Goal: Task Accomplishment & Management: Manage account settings

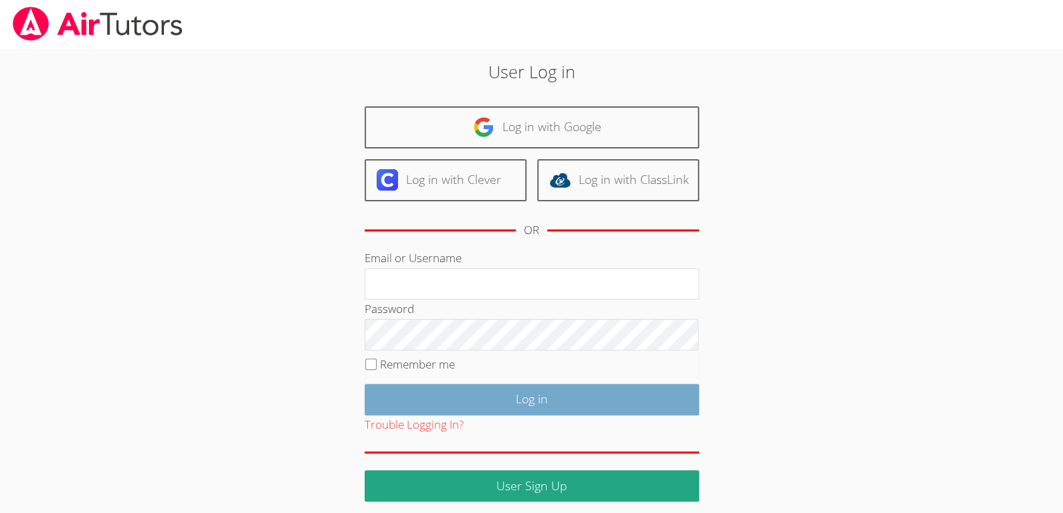
type input "pices10@gmail.com"
click at [460, 390] on input "Log in" at bounding box center [532, 399] width 335 height 31
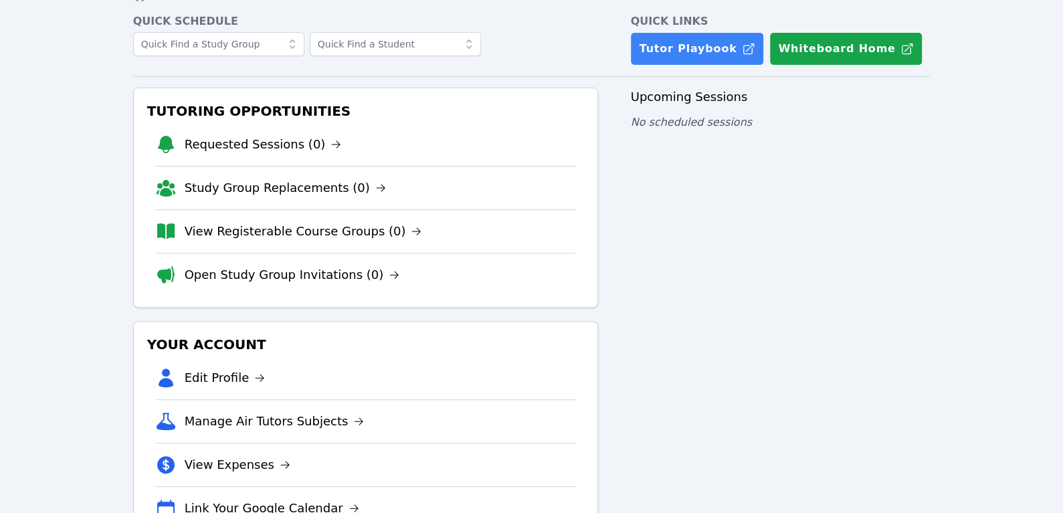
scroll to position [112, 0]
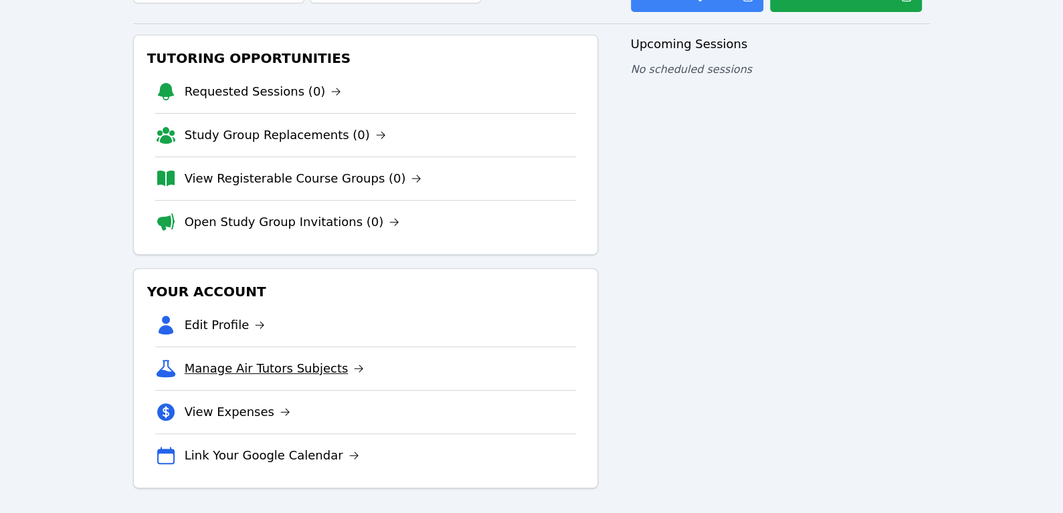
click at [284, 363] on link "Manage Air Tutors Subjects" at bounding box center [275, 368] width 180 height 19
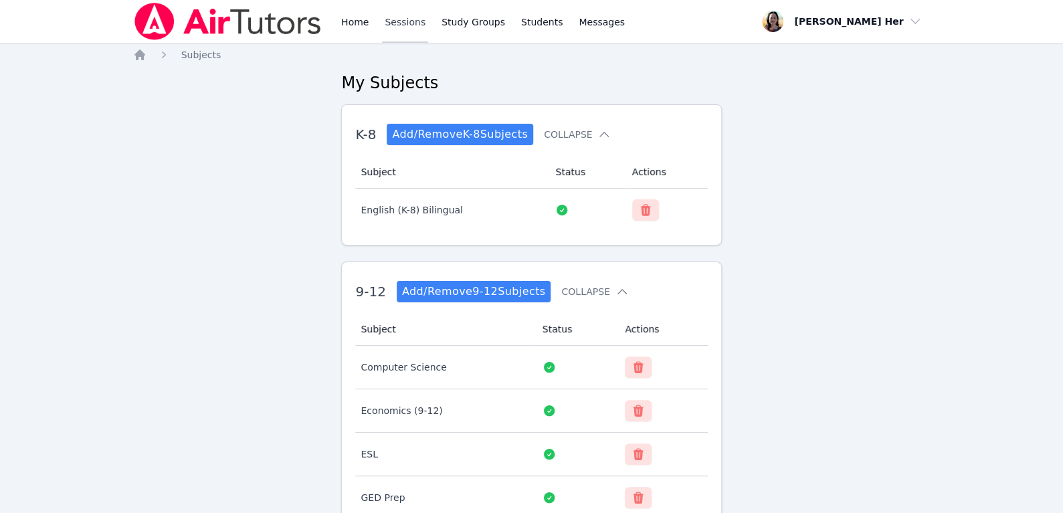
click at [404, 19] on link "Sessions" at bounding box center [405, 21] width 46 height 43
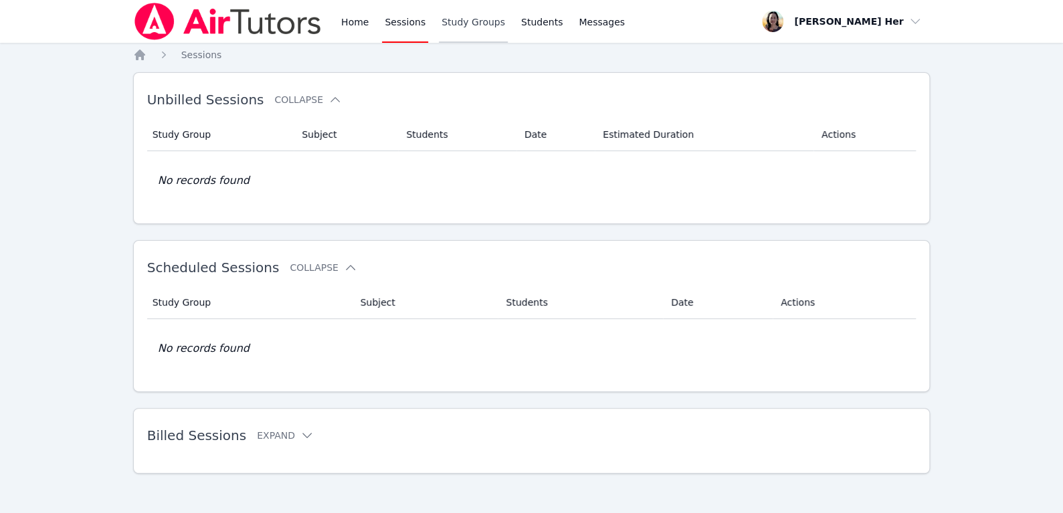
click at [453, 23] on link "Study Groups" at bounding box center [473, 21] width 69 height 43
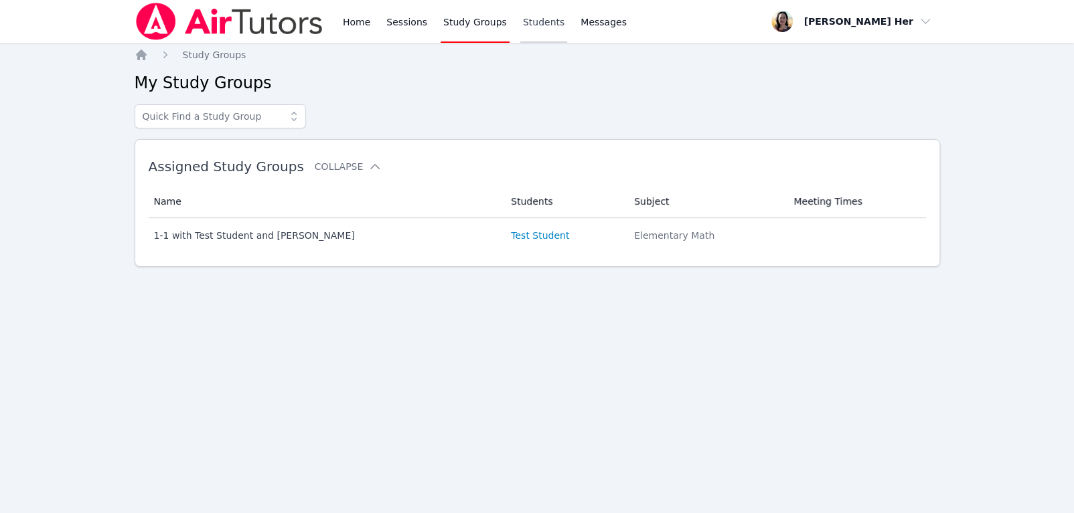
click at [535, 22] on link "Students" at bounding box center [543, 21] width 47 height 43
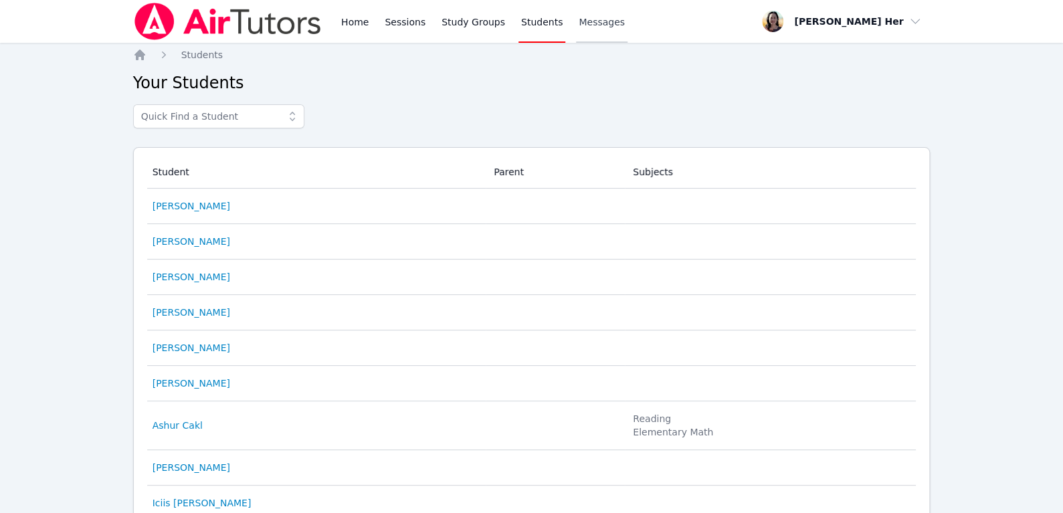
click at [580, 22] on span "Messages" at bounding box center [602, 21] width 46 height 13
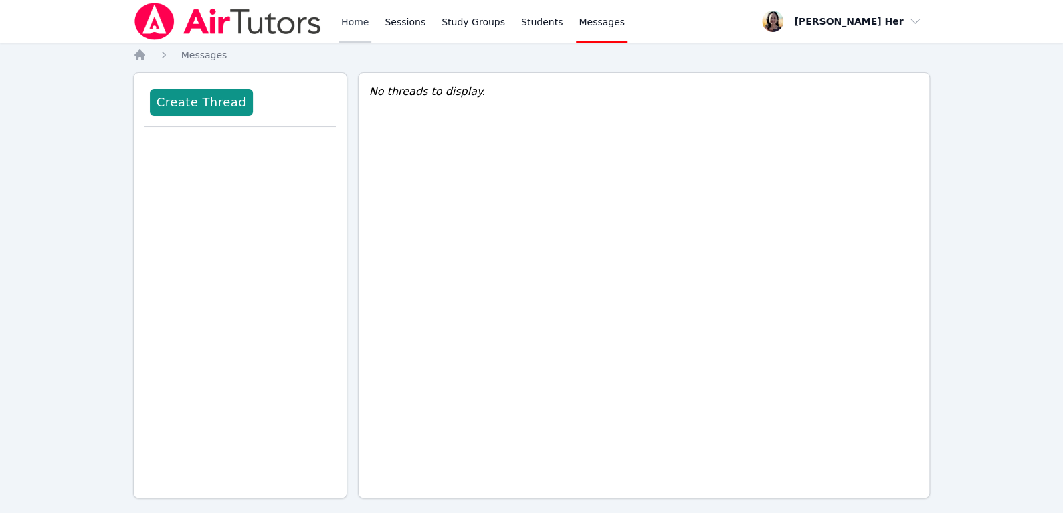
click at [348, 16] on link "Home" at bounding box center [355, 21] width 33 height 43
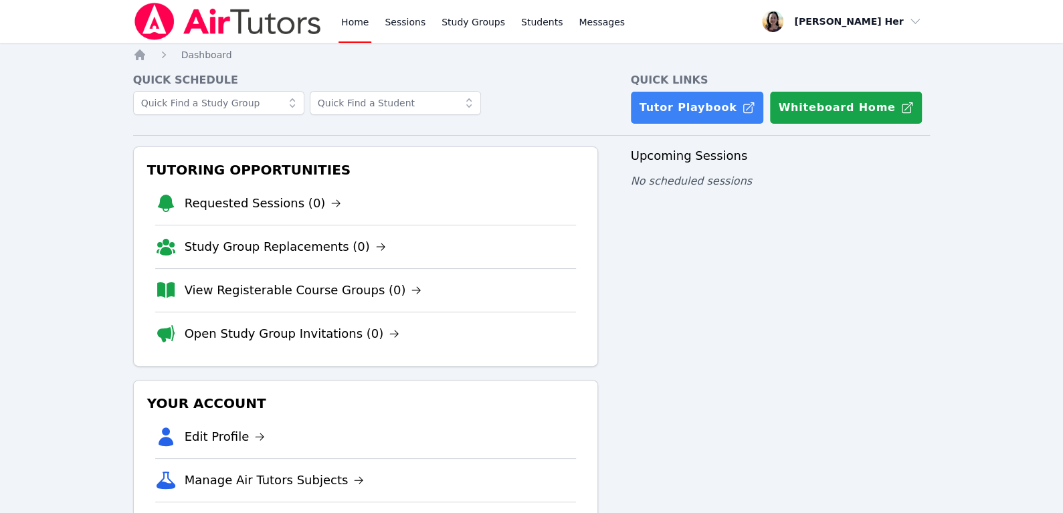
click at [244, 13] on img at bounding box center [227, 21] width 189 height 37
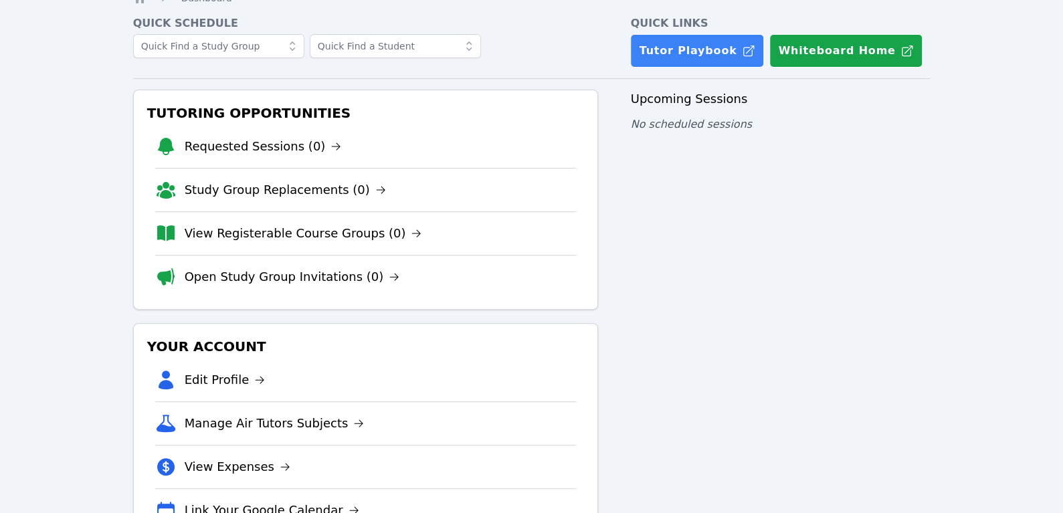
scroll to position [112, 0]
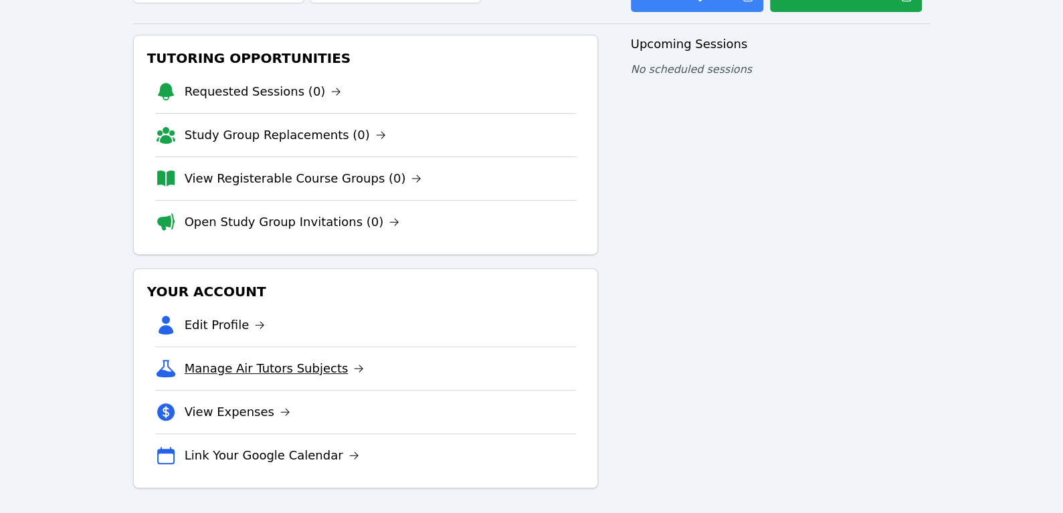
click at [321, 366] on link "Manage Air Tutors Subjects" at bounding box center [275, 368] width 180 height 19
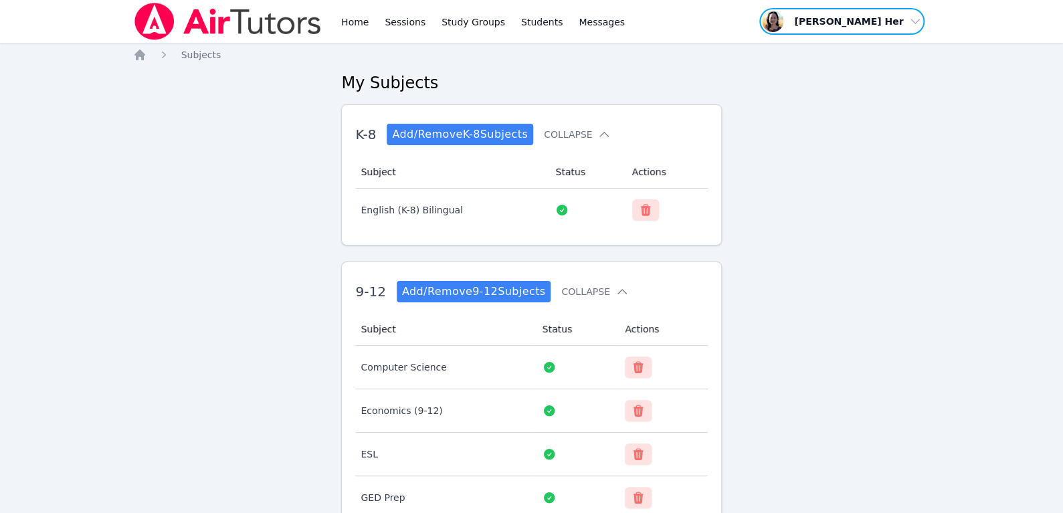
click at [895, 19] on span "button" at bounding box center [842, 21] width 168 height 29
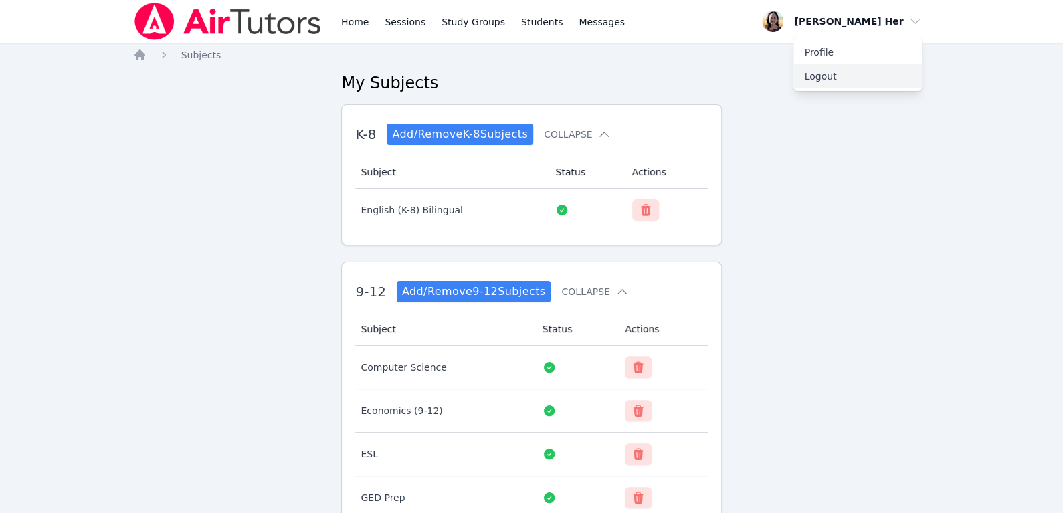
click at [824, 77] on button "Logout" at bounding box center [858, 76] width 129 height 24
